Goal: Navigation & Orientation: Find specific page/section

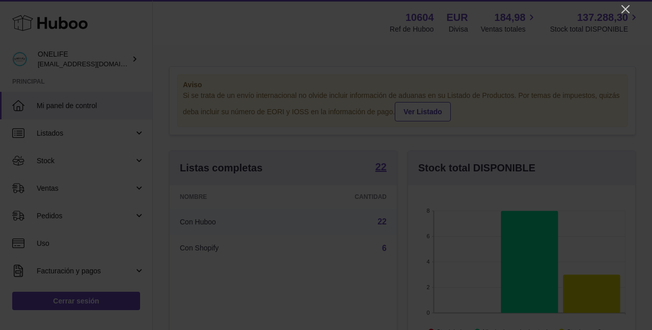
scroll to position [159, 227]
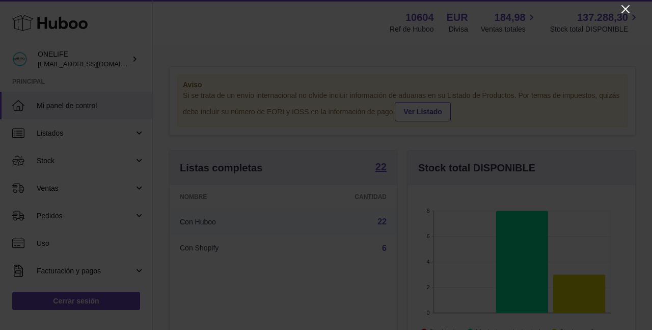
click at [521, 10] on icon "Close" at bounding box center [626, 9] width 8 height 8
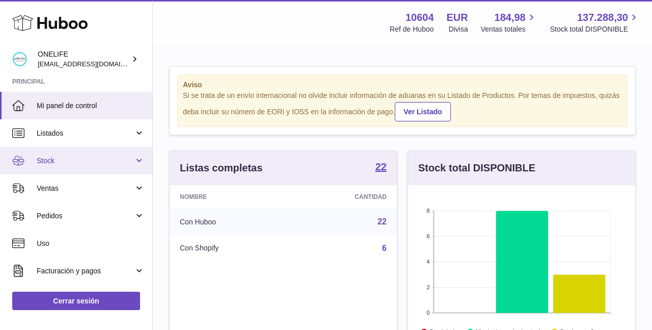
click at [93, 160] on span "Stock" at bounding box center [85, 161] width 97 height 10
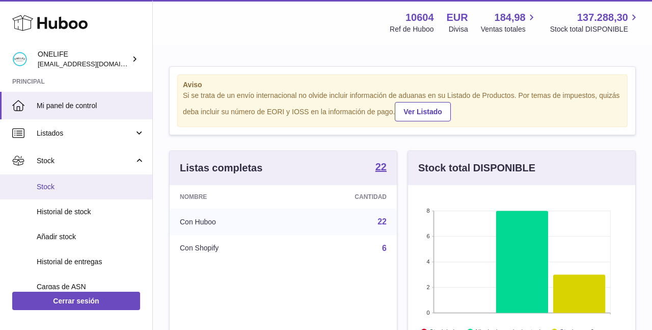
click at [87, 190] on span "Stock" at bounding box center [91, 187] width 108 height 10
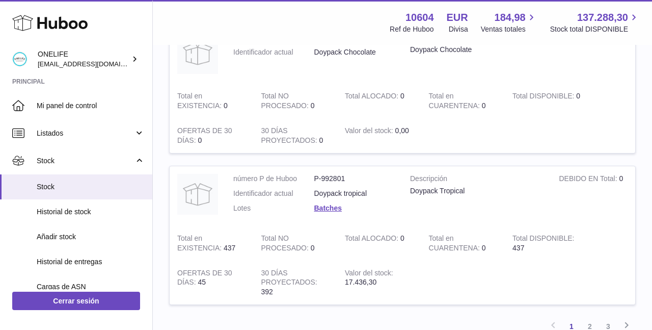
scroll to position [1359, 0]
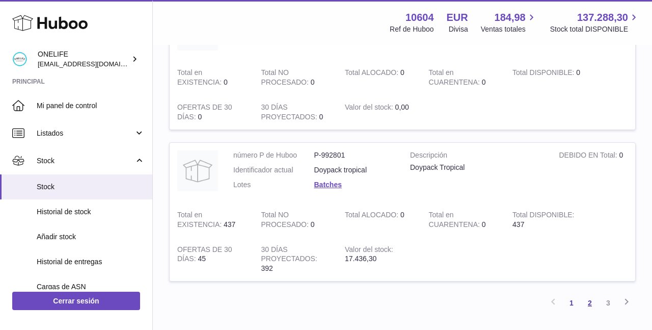
click at [587, 297] on link "2" at bounding box center [590, 303] width 18 height 18
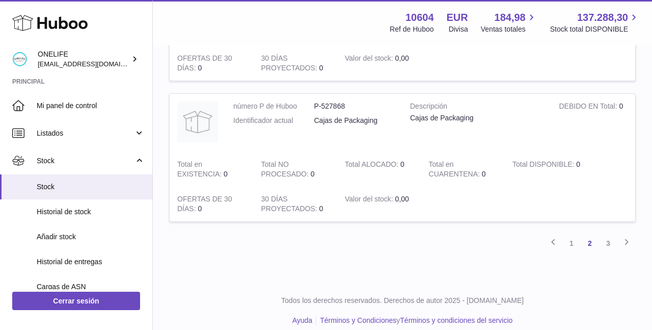
scroll to position [1385, 0]
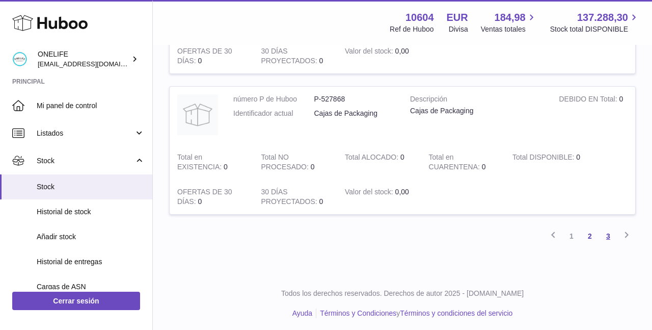
click at [605, 235] on link "3" at bounding box center [608, 236] width 18 height 18
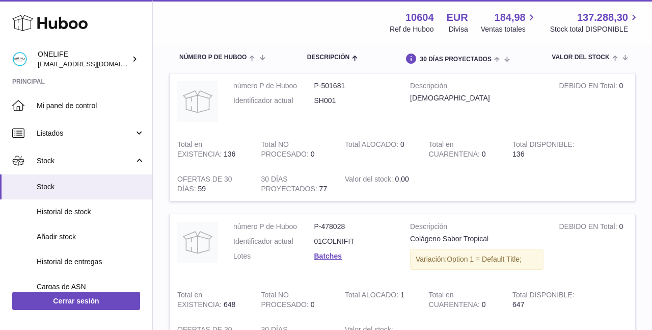
scroll to position [86, 0]
